Goal: Task Accomplishment & Management: Manage account settings

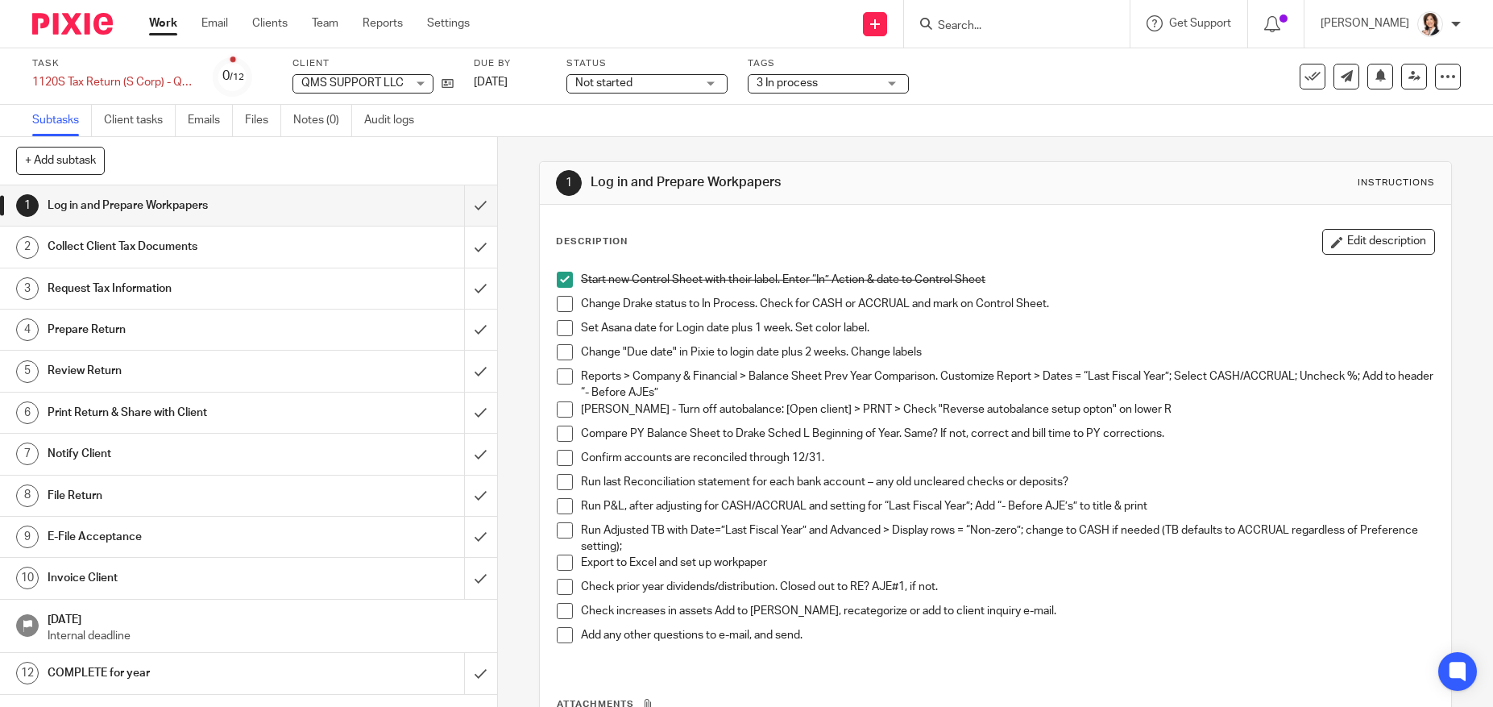
click at [327, 81] on span "QMS SUPPORT LLC" at bounding box center [352, 82] width 102 height 11
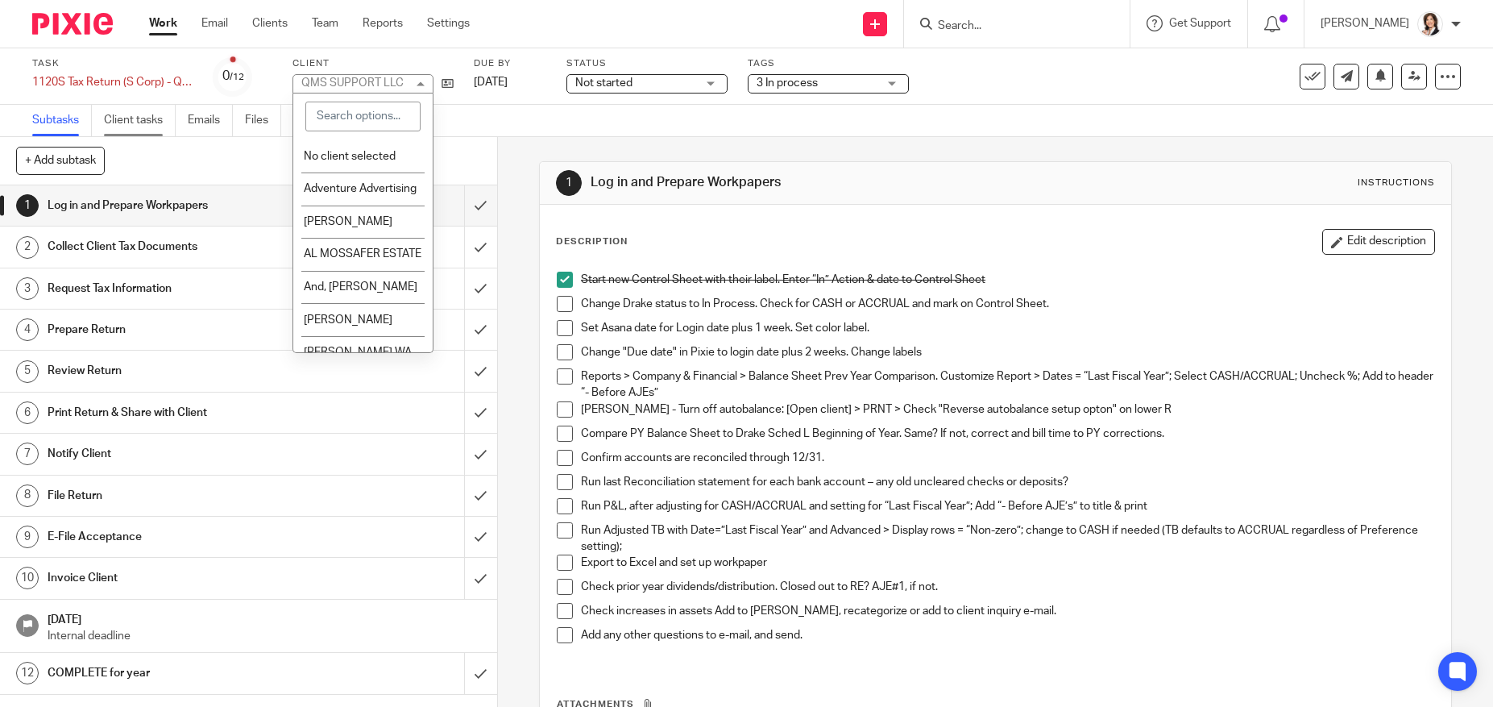
click at [135, 122] on link "Client tasks" at bounding box center [140, 120] width 72 height 31
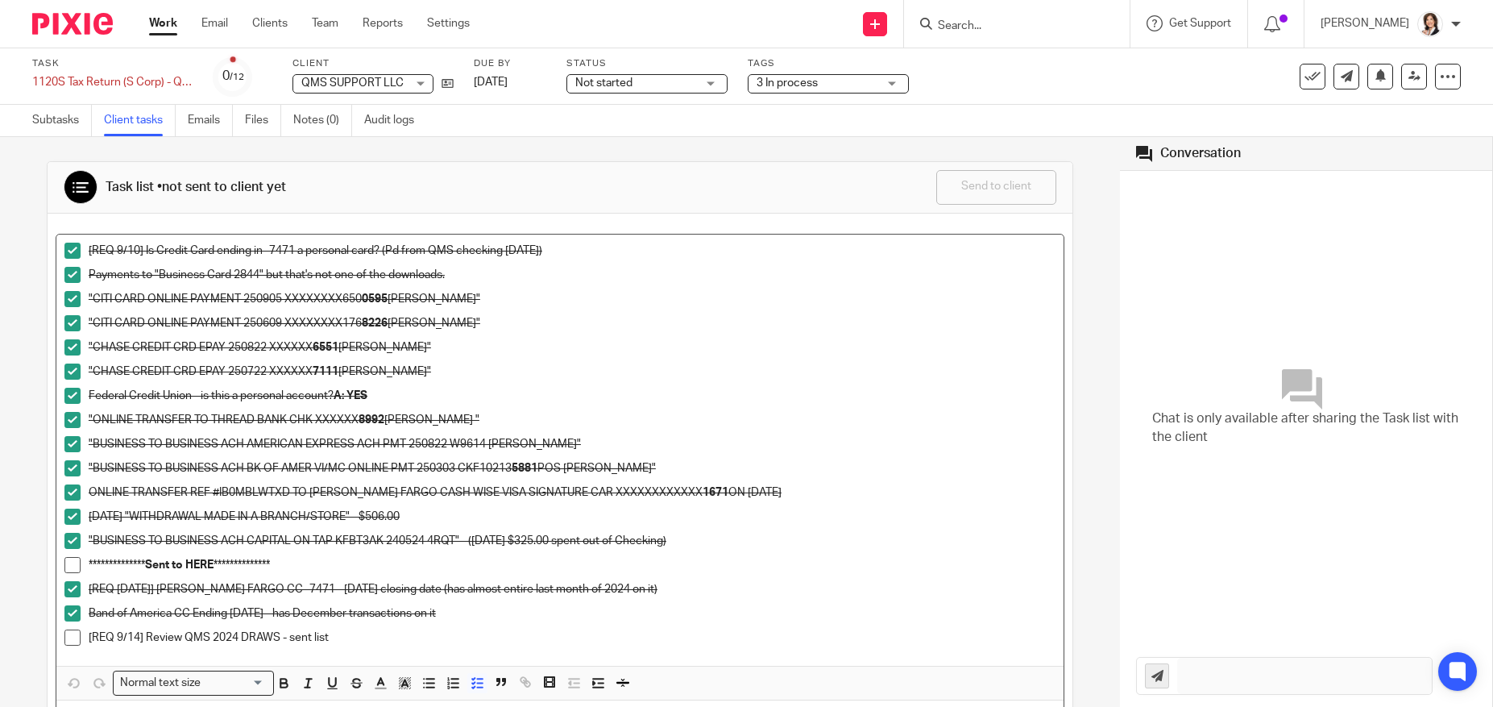
click at [71, 637] on span at bounding box center [72, 637] width 16 height 16
click at [277, 595] on p "[REQ 9/12/2025] WELLS FARGO CC -7471 - 1/8/2025 closing date (has almost entire…" at bounding box center [572, 589] width 967 height 16
drag, startPoint x: 293, startPoint y: 563, endPoint x: 73, endPoint y: 574, distance: 220.2
click at [73, 574] on li "**********" at bounding box center [559, 569] width 991 height 24
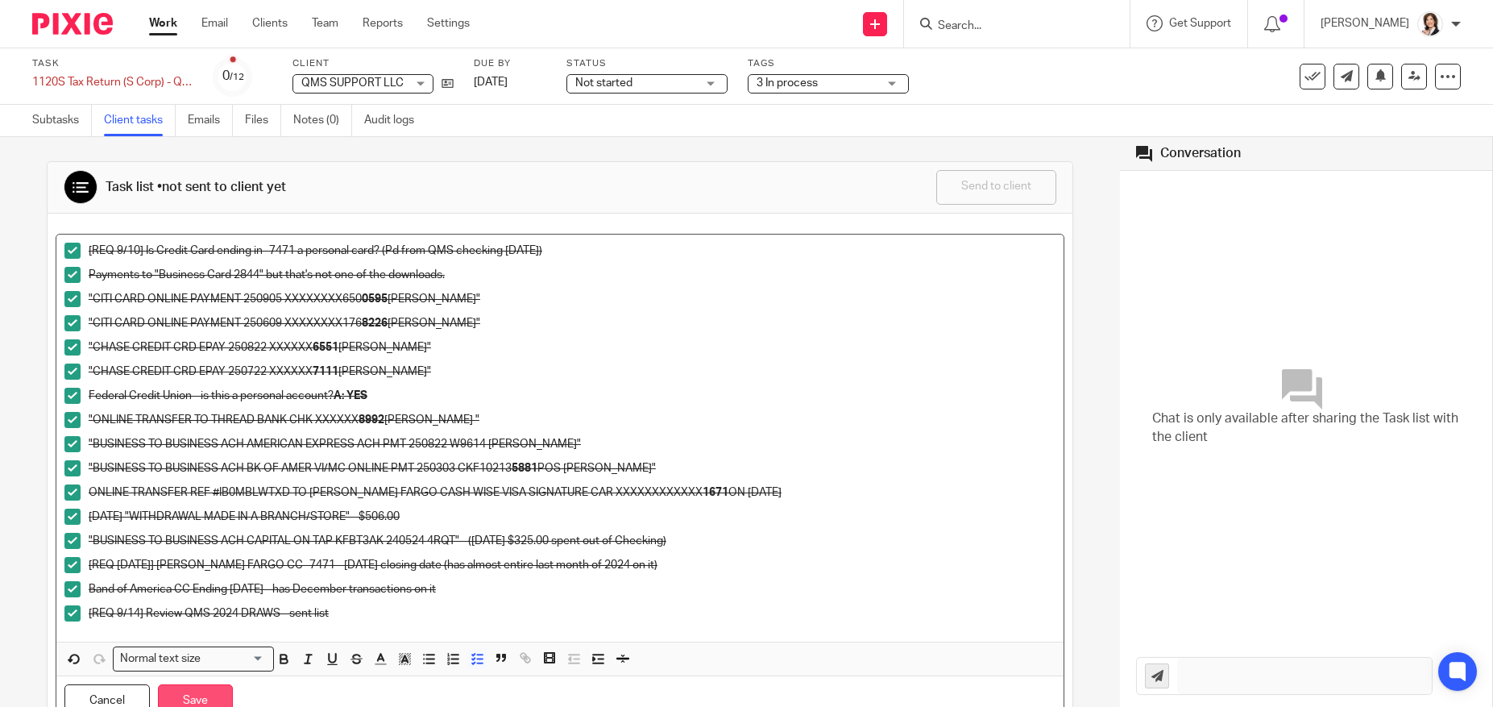
click at [191, 693] on button "Save" at bounding box center [195, 701] width 75 height 35
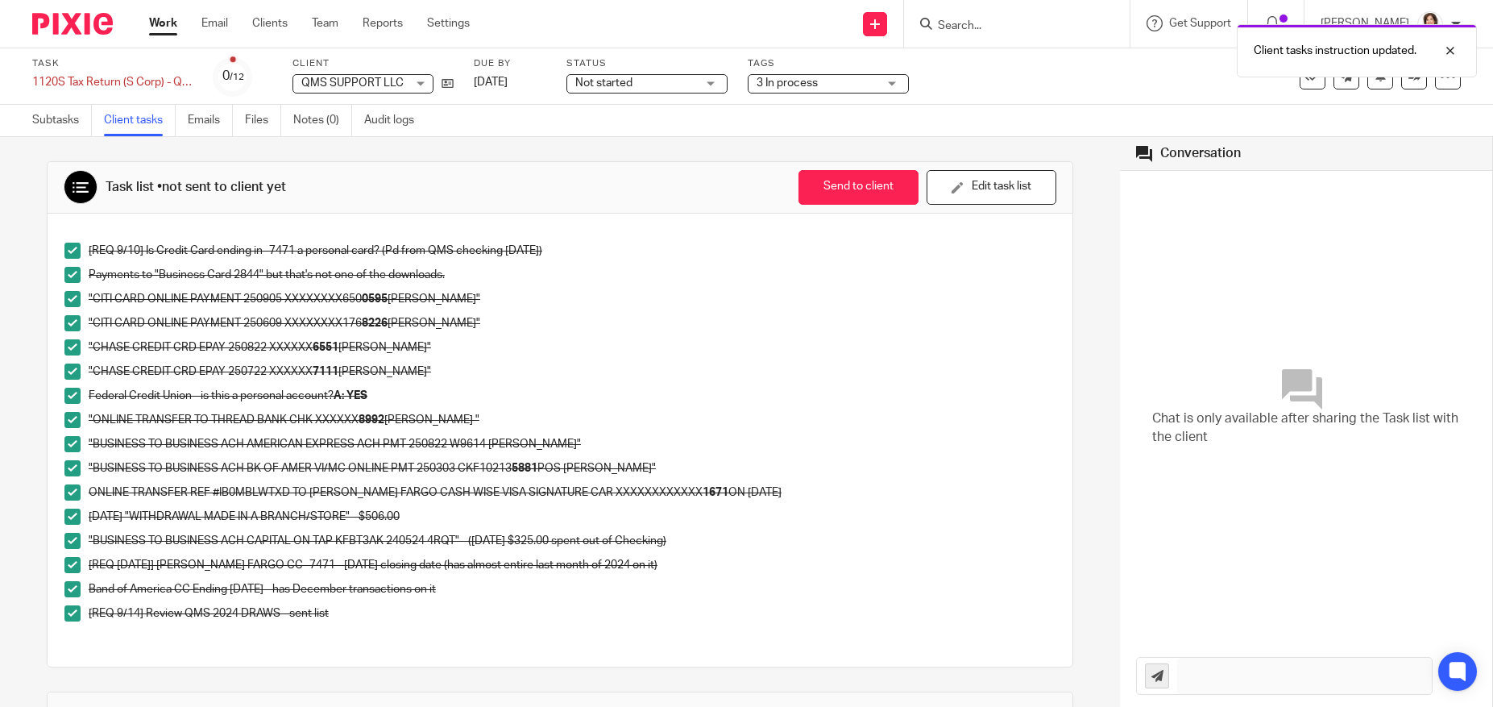
click at [960, 19] on div "Client tasks instruction updated." at bounding box center [1112, 46] width 731 height 61
click at [969, 31] on div "Client tasks instruction updated." at bounding box center [1112, 46] width 731 height 61
click at [969, 22] on input "Search" at bounding box center [1008, 26] width 145 height 15
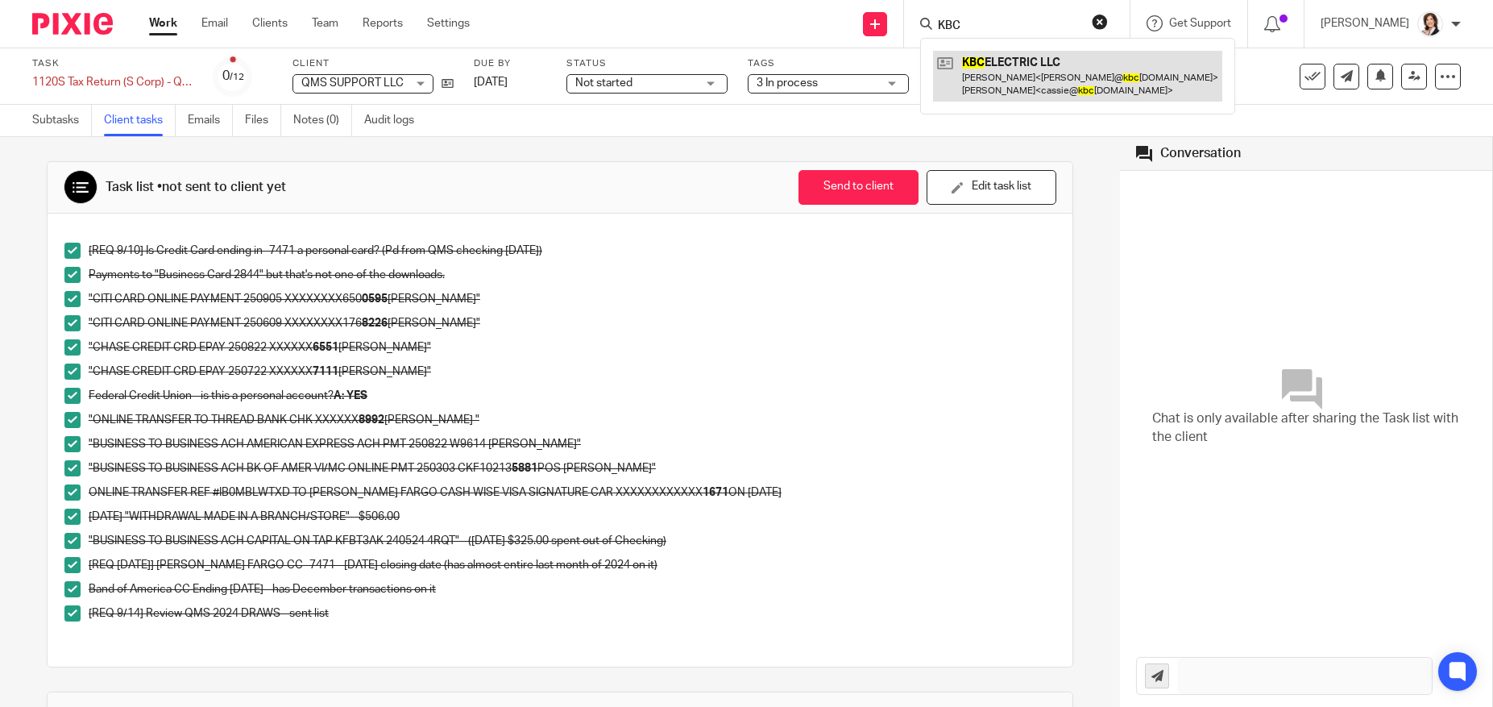
type input "KBC"
click at [1041, 88] on link at bounding box center [1077, 76] width 289 height 50
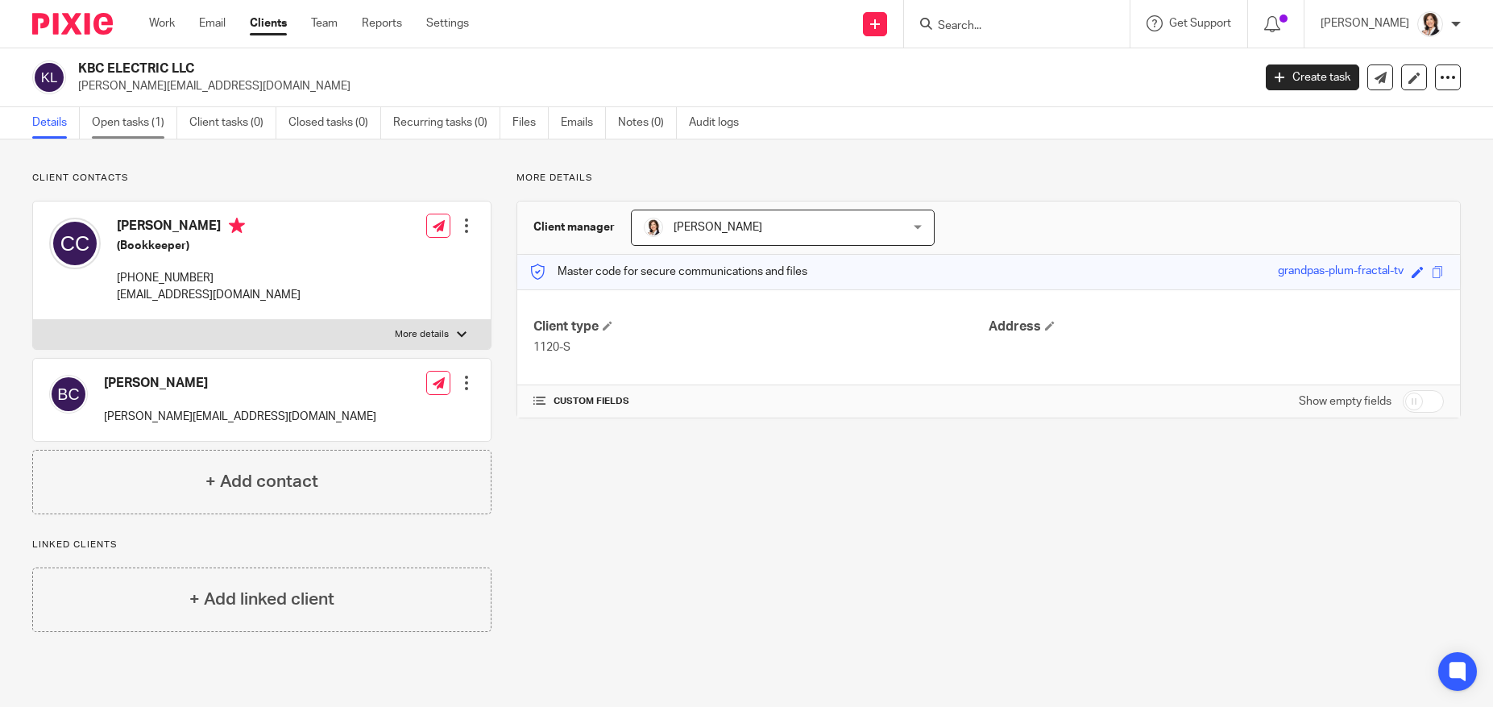
click at [133, 114] on link "Open tasks (1)" at bounding box center [134, 122] width 85 height 31
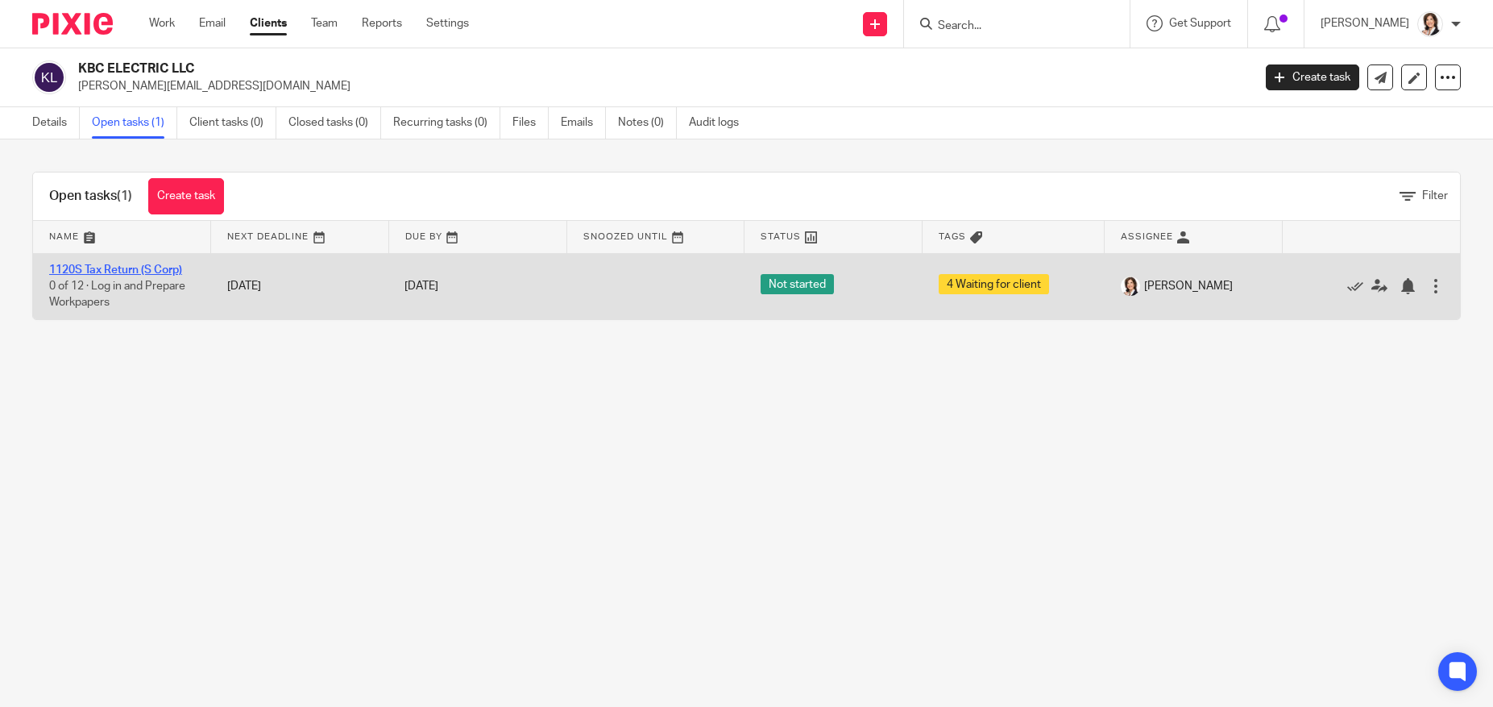
click at [125, 264] on link "1120S Tax Return (S Corp)" at bounding box center [115, 269] width 133 height 11
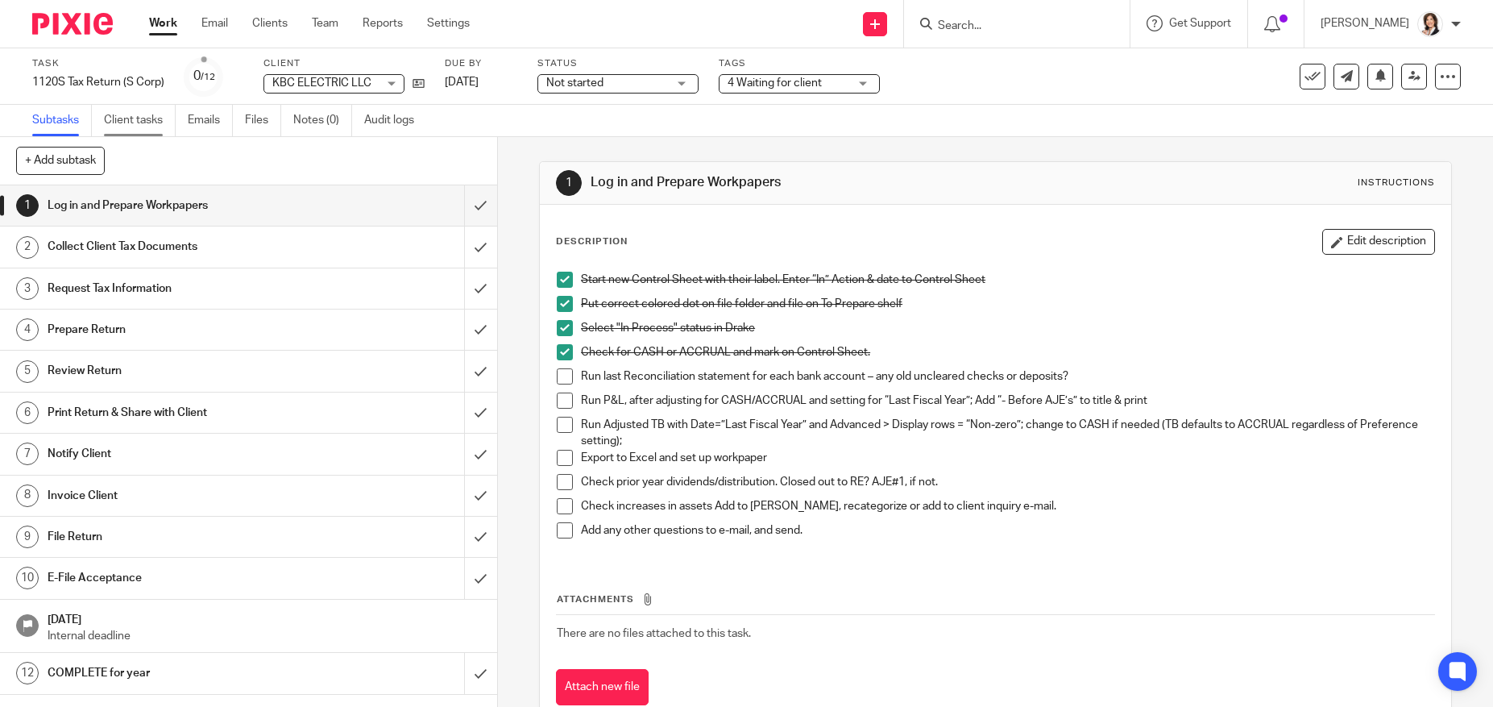
click at [152, 126] on link "Client tasks" at bounding box center [140, 120] width 72 height 31
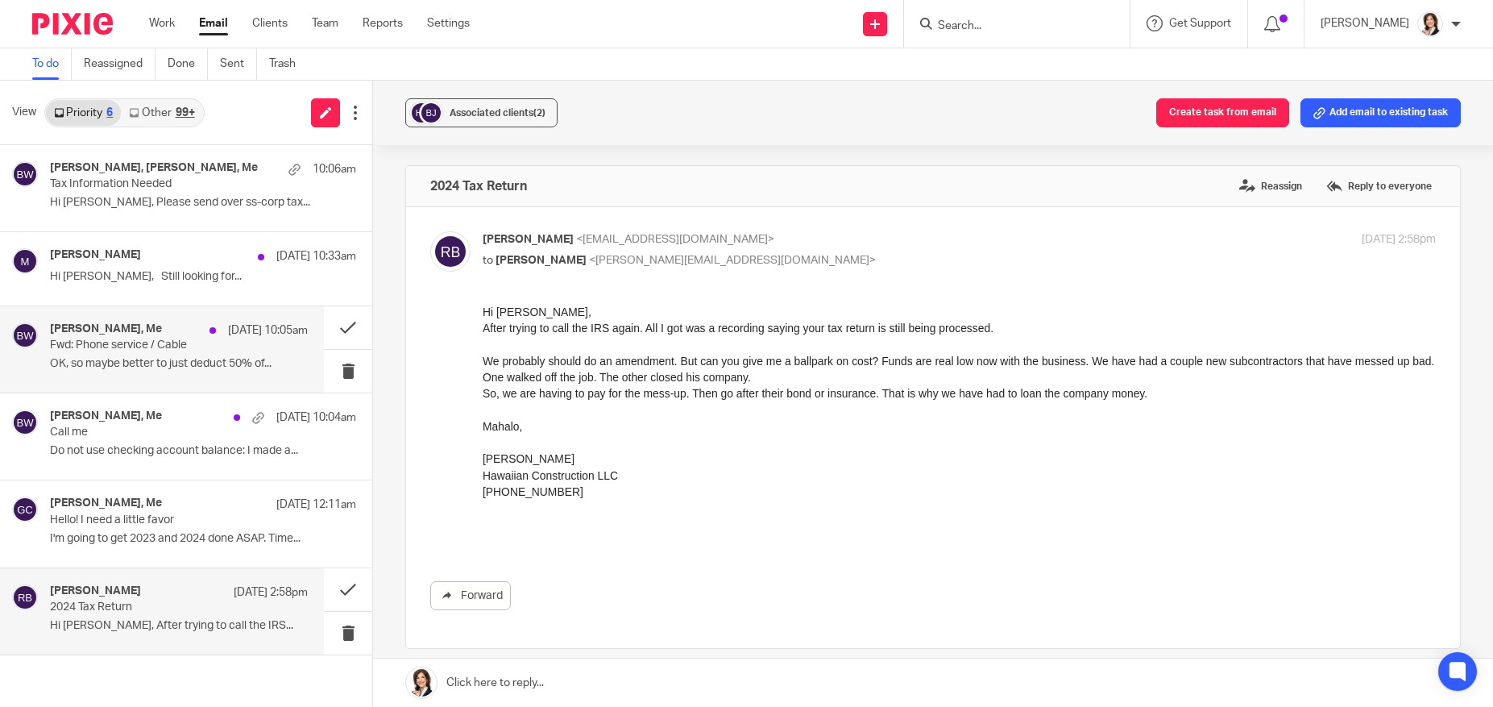
click at [106, 329] on h4 "Cassie Cabuag, Me" at bounding box center [106, 329] width 112 height 14
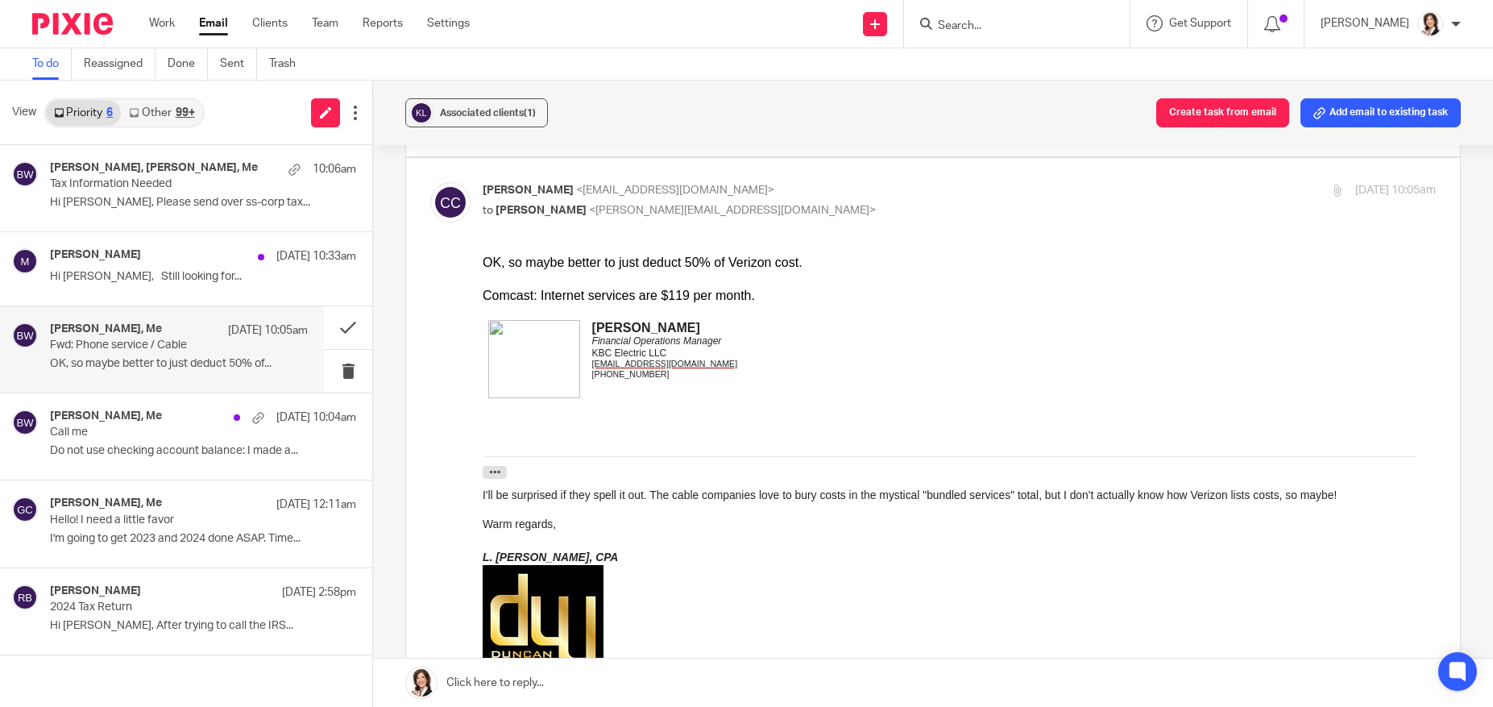
scroll to position [403, 0]
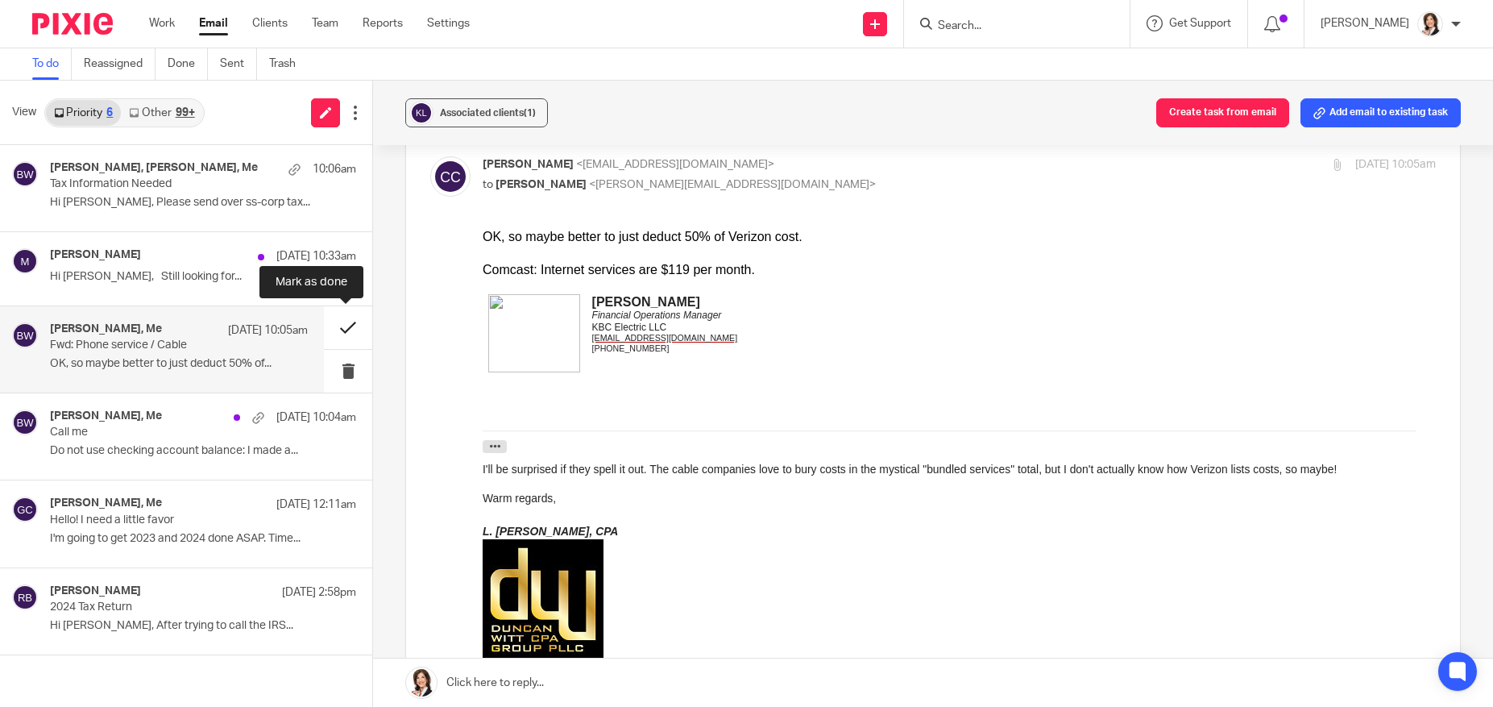
click at [340, 329] on button at bounding box center [348, 327] width 48 height 43
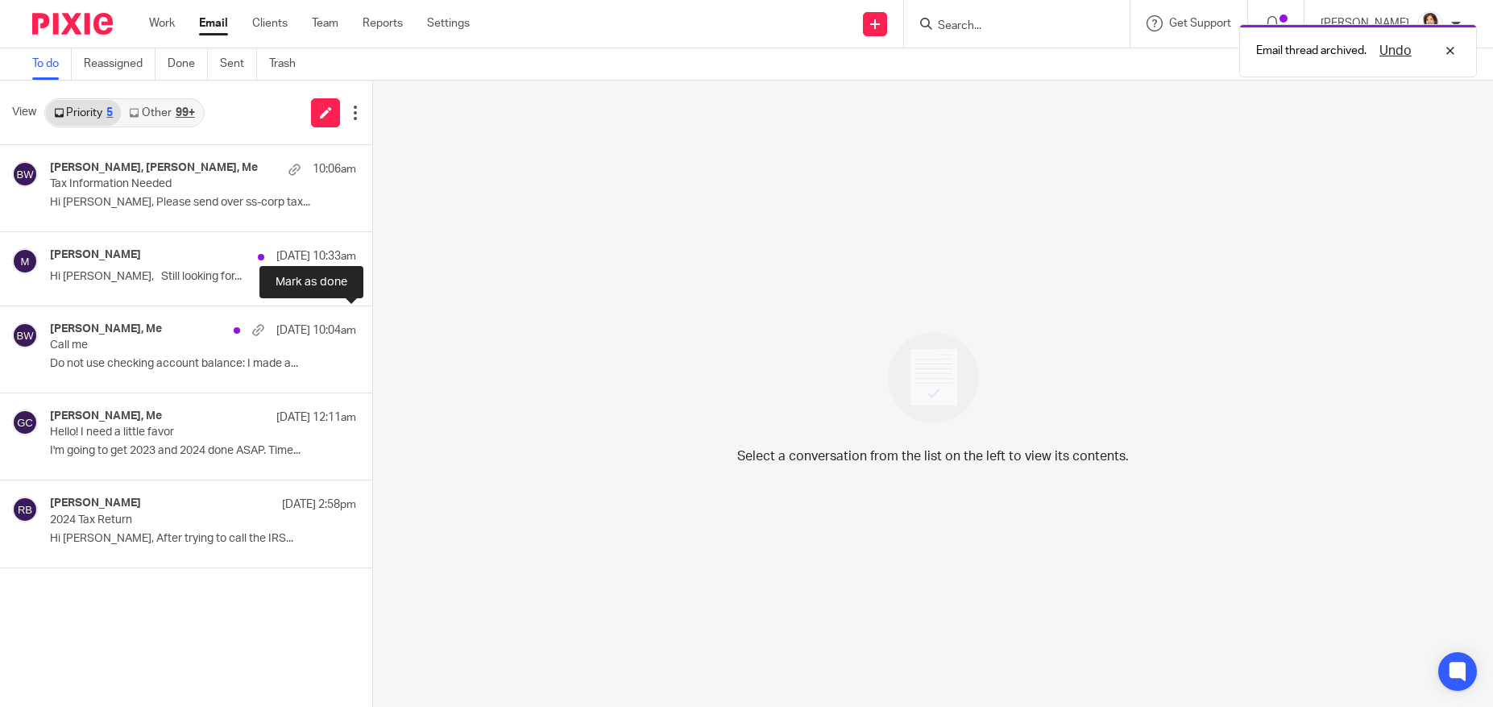
click at [372, 329] on button at bounding box center [378, 327] width 13 height 43
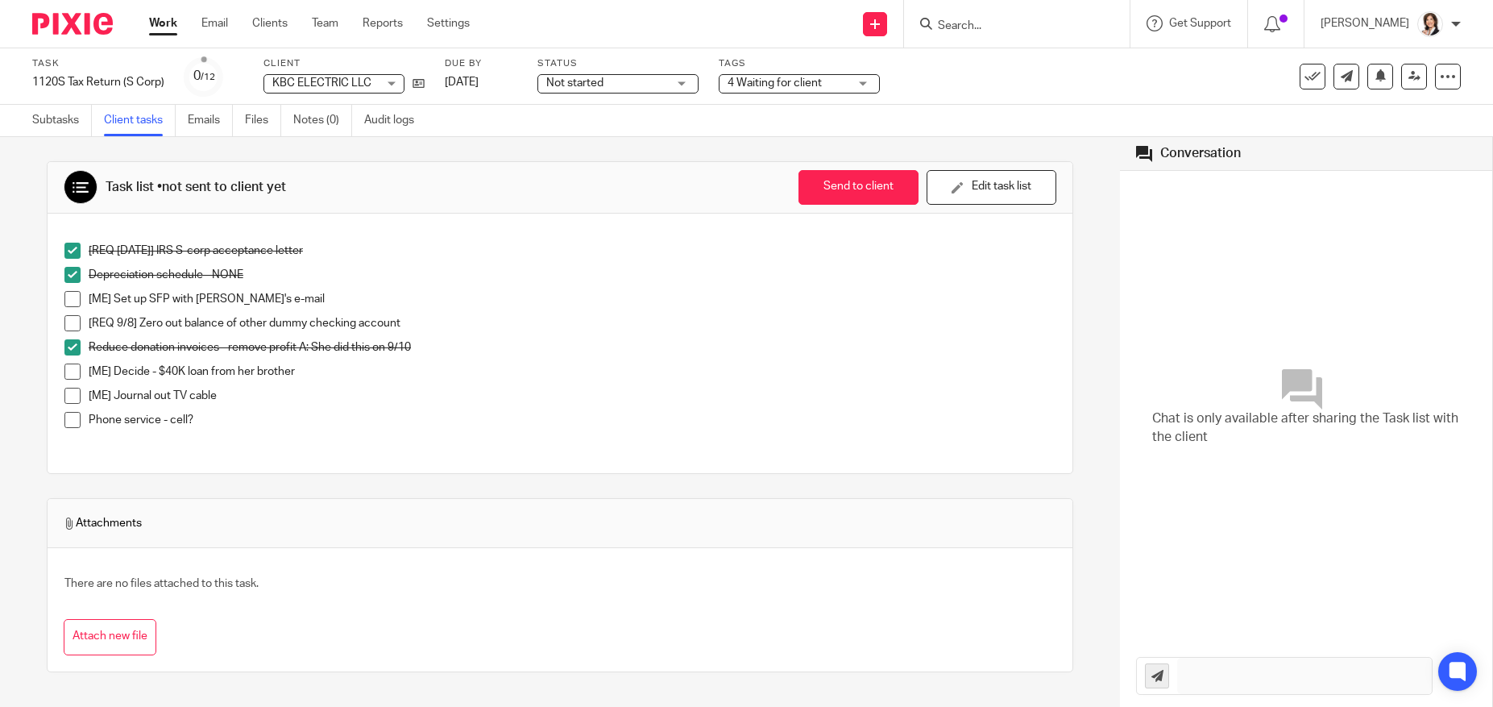
click at [69, 303] on span at bounding box center [72, 299] width 16 height 16
